Goal: Transaction & Acquisition: Download file/media

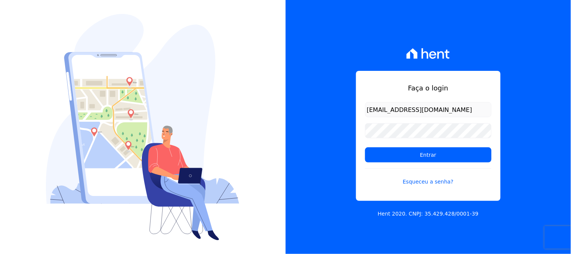
type input "[EMAIL_ADDRESS][DOMAIN_NAME]"
click at [365, 147] on input "Entrar" at bounding box center [428, 154] width 127 height 15
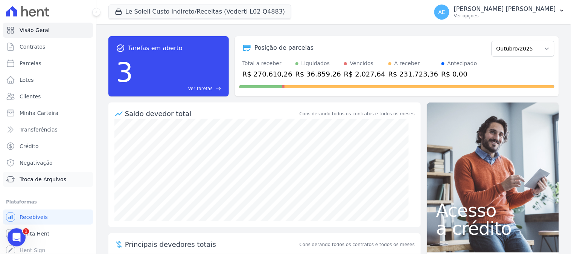
click at [42, 182] on span "Troca de Arquivos" at bounding box center [43, 180] width 47 height 8
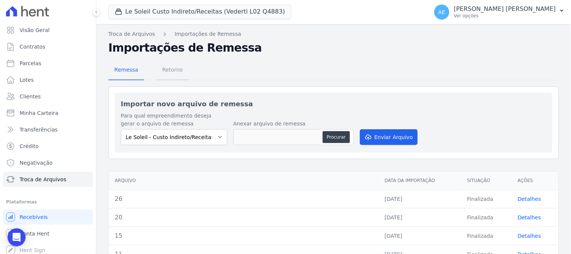
click at [166, 70] on span "Retorno" at bounding box center [173, 69] width 30 height 15
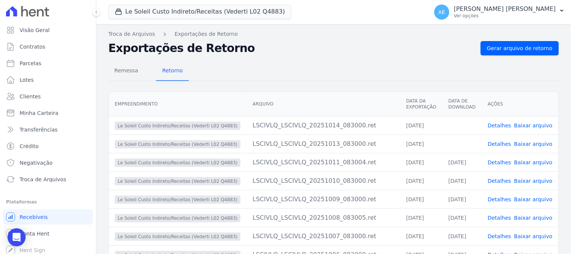
click at [537, 145] on link "Baixar arquivo" at bounding box center [533, 144] width 38 height 6
click at [531, 126] on link "Baixar arquivo" at bounding box center [533, 125] width 38 height 6
click at [176, 12] on button "Le Soleil Custo Indireto/Receitas (Vederti L02 Q4883)" at bounding box center [199, 12] width 183 height 14
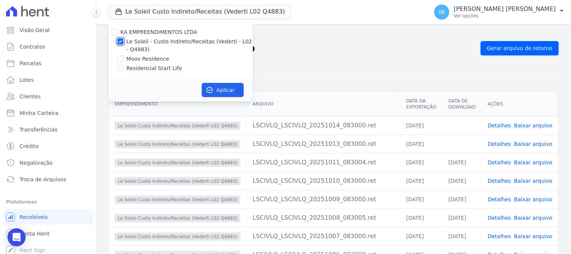
click at [121, 41] on input "Le Soleil - Custo Indireto/Receitas (Vederti - L02 - Q4883)" at bounding box center [121, 41] width 6 height 6
checkbox input "false"
click at [119, 60] on input "Moov Residence" at bounding box center [121, 59] width 6 height 6
checkbox input "true"
click at [226, 95] on button "Aplicar" at bounding box center [223, 90] width 42 height 14
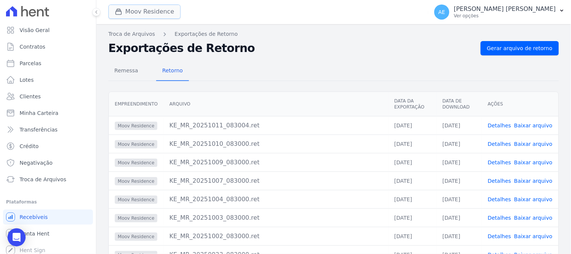
click at [166, 10] on button "Moov Residence" at bounding box center [144, 12] width 72 height 14
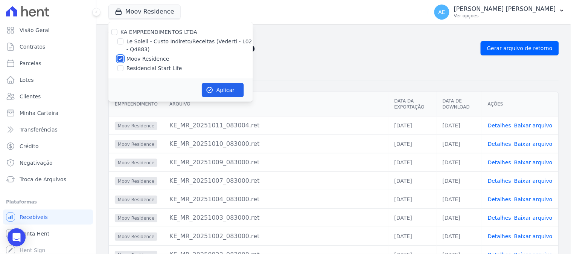
click at [123, 57] on input "Moov Residence" at bounding box center [121, 59] width 6 height 6
checkbox input "false"
click at [119, 69] on input "Residencial Start Life" at bounding box center [121, 68] width 6 height 6
checkbox input "true"
click at [219, 88] on button "Aplicar" at bounding box center [223, 90] width 42 height 14
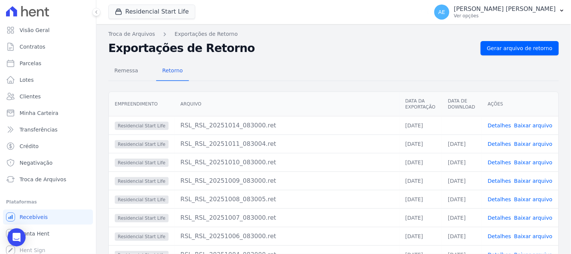
click at [539, 124] on link "Baixar arquivo" at bounding box center [533, 125] width 38 height 6
click at [150, 9] on button "Residencial Start Life" at bounding box center [151, 12] width 87 height 14
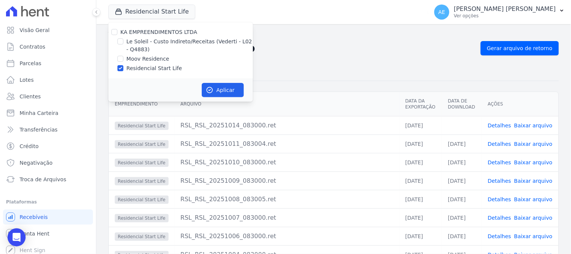
click at [123, 71] on div at bounding box center [121, 68] width 6 height 8
click at [121, 60] on input "Moov Residence" at bounding box center [121, 59] width 6 height 6
checkbox input "true"
click at [118, 69] on input "Residencial Start Life" at bounding box center [121, 68] width 6 height 6
checkbox input "false"
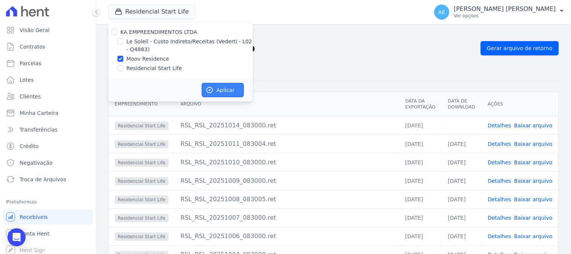
click at [230, 89] on button "Aplicar" at bounding box center [223, 90] width 42 height 14
